Goal: Communication & Community: Ask a question

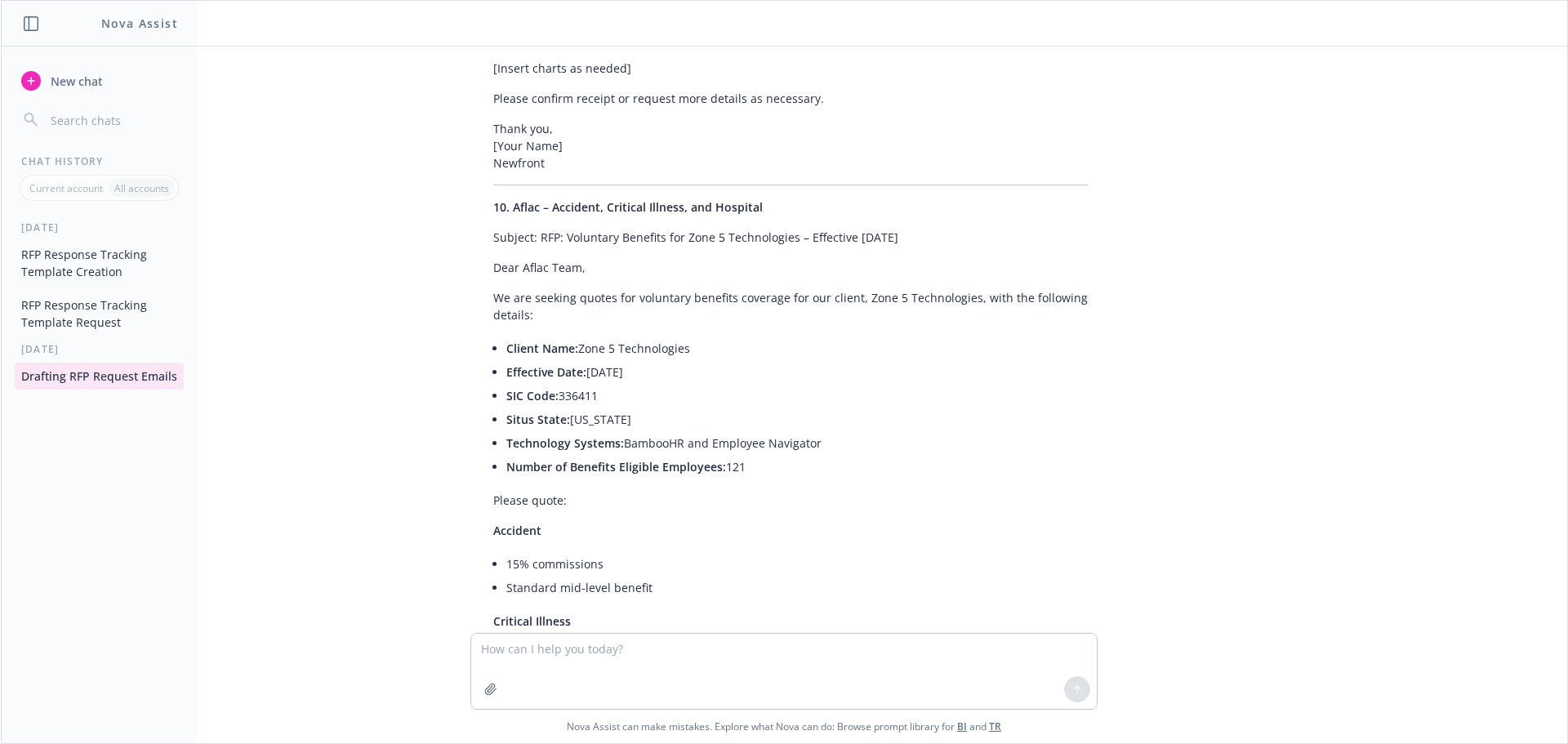
scroll to position [11380, 0]
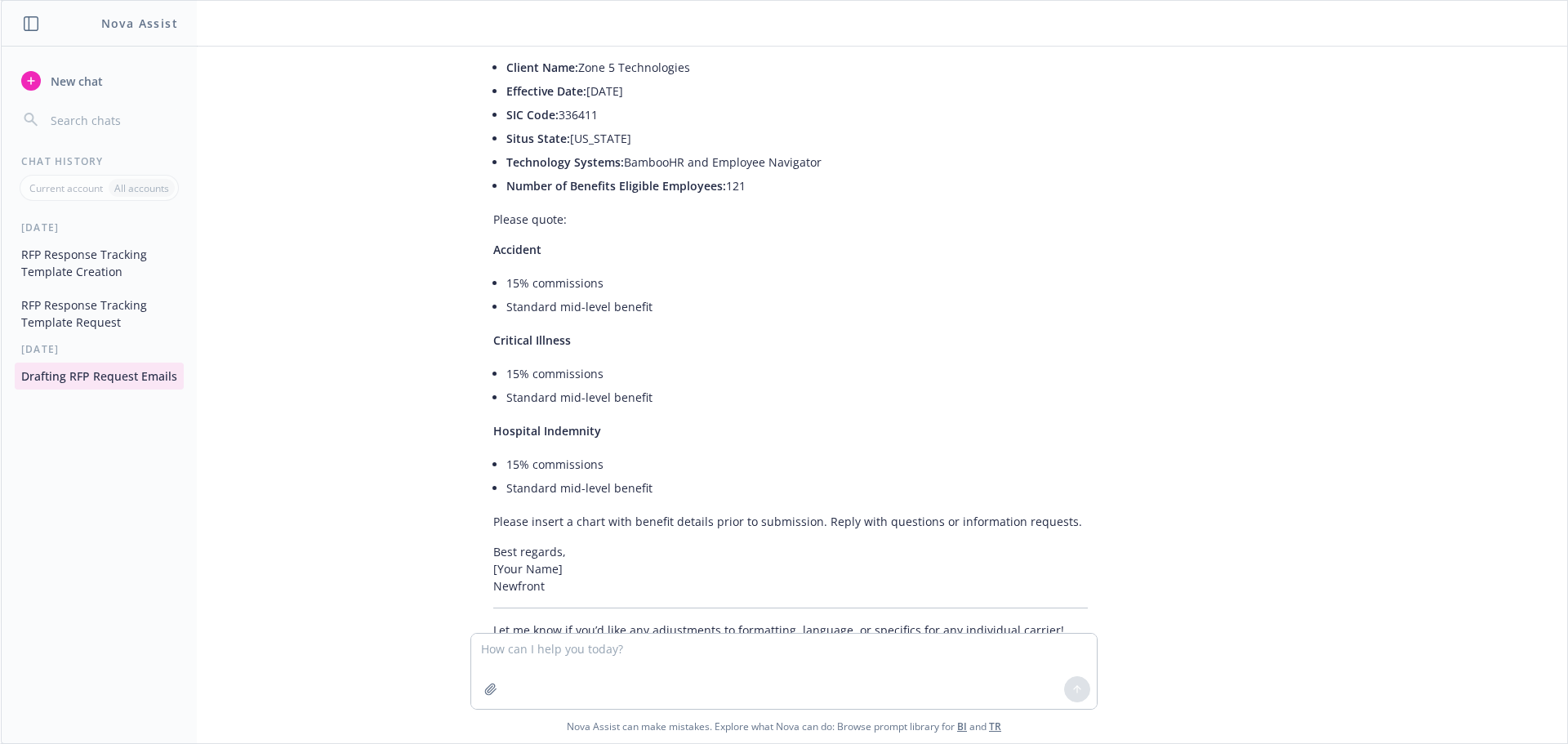
click at [115, 79] on button "New chat" at bounding box center [99, 81] width 169 height 30
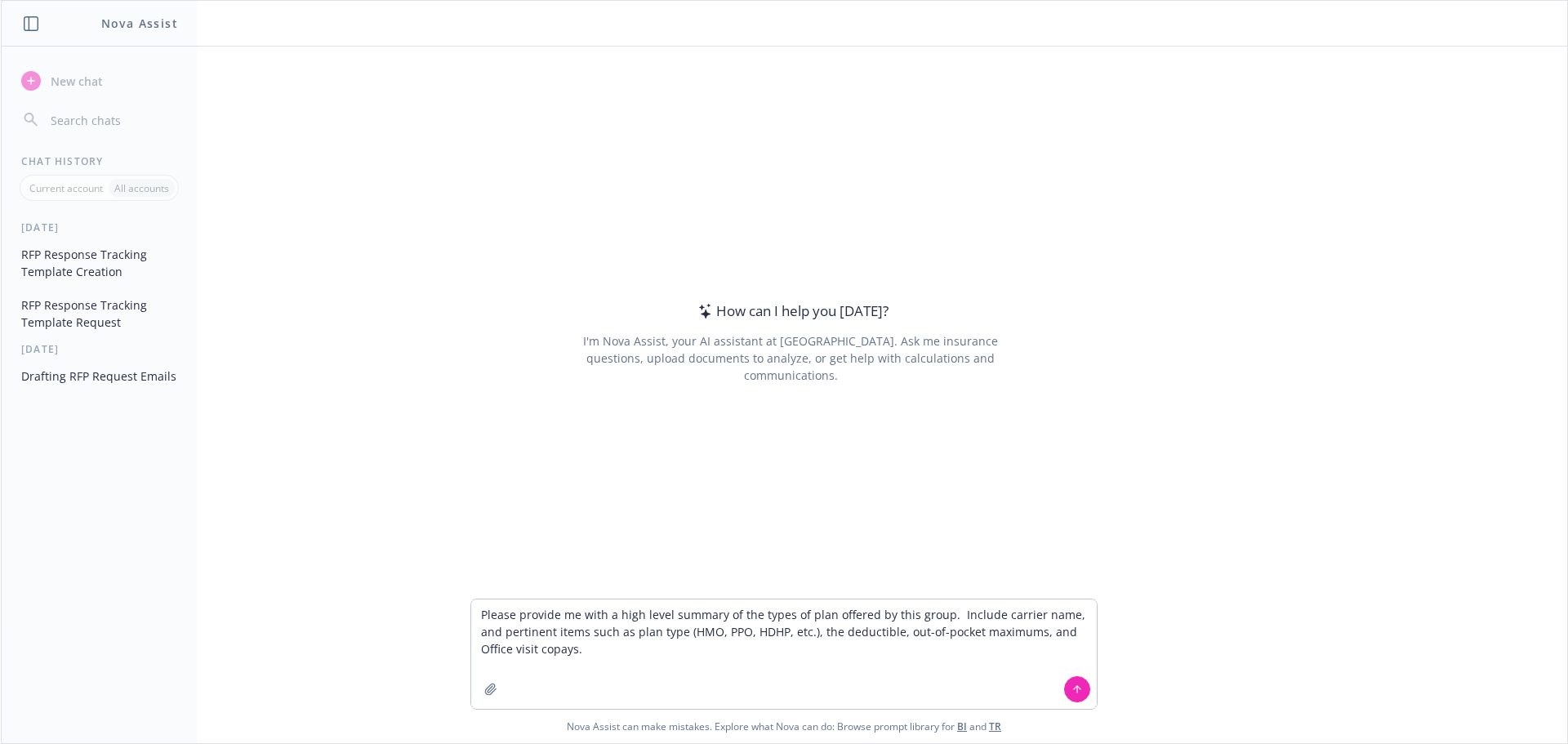
type textarea "Please provide me with a high level summary of the types of plan offered by thi…"
click at [499, 697] on button "button" at bounding box center [490, 690] width 27 height 27
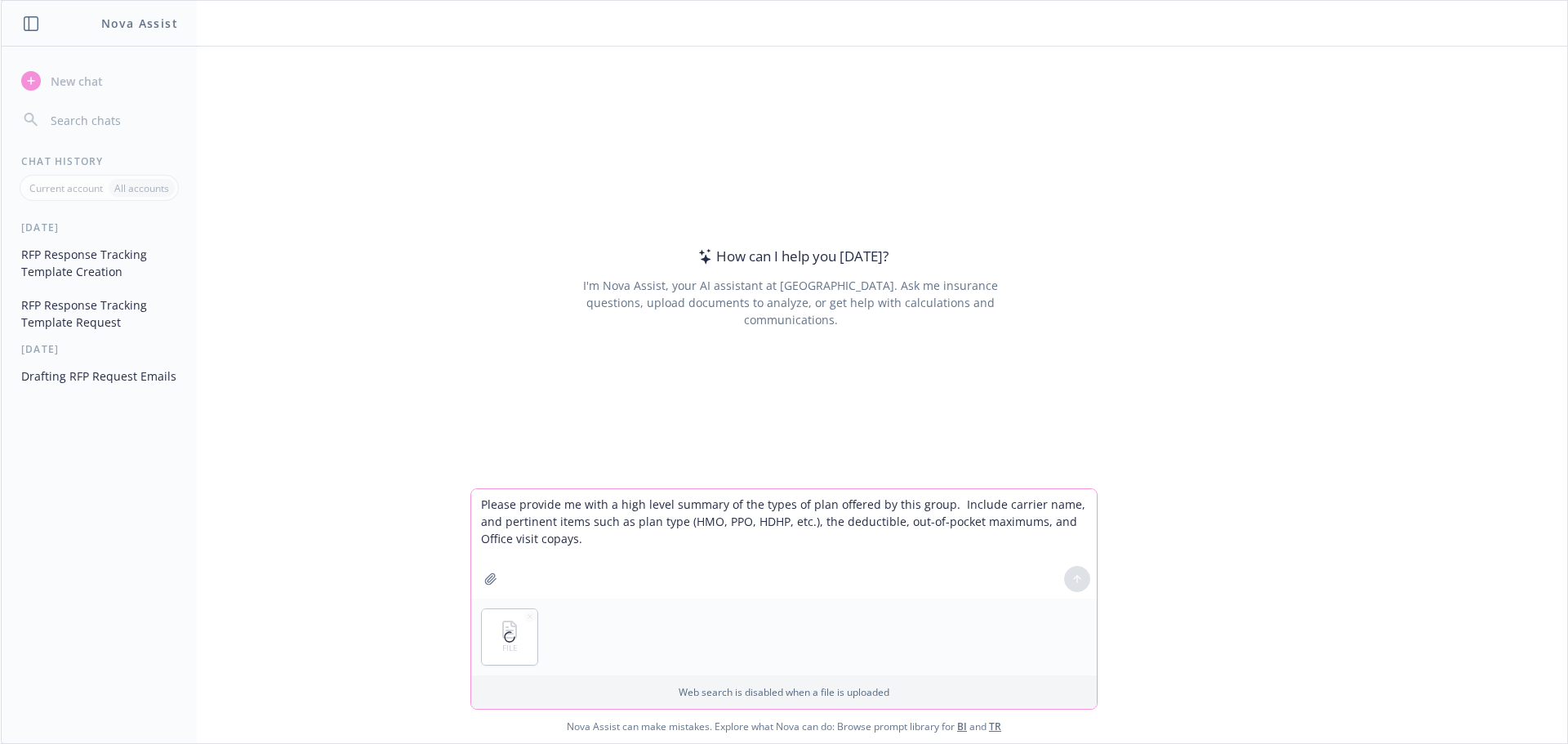
click at [486, 587] on button "button" at bounding box center [490, 579] width 27 height 27
click at [1078, 584] on icon at bounding box center [1078, 579] width 12 height 12
